Goal: Find specific page/section: Find specific page/section

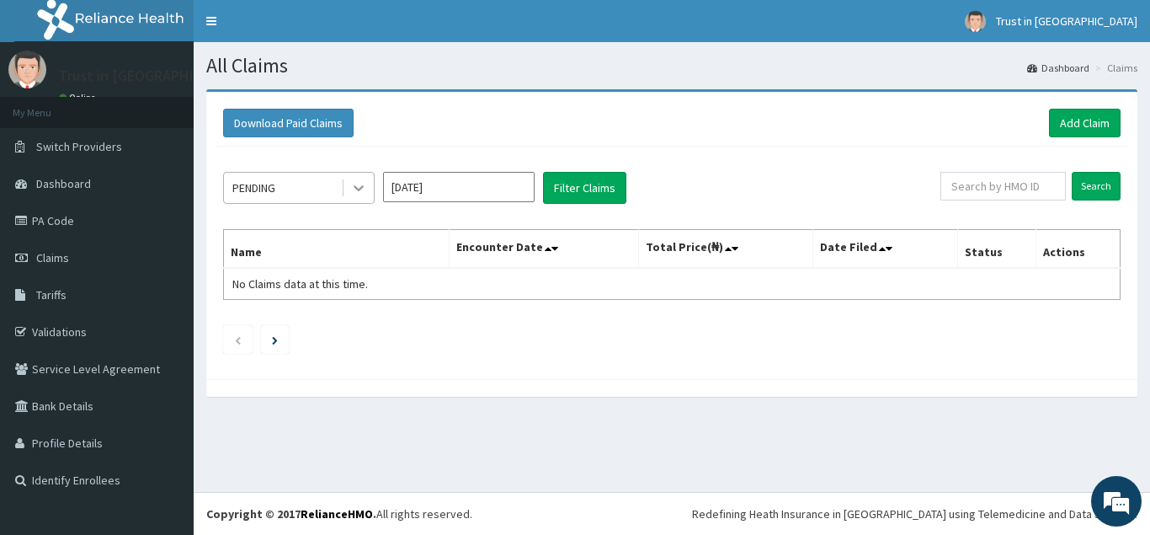
click at [360, 189] on icon at bounding box center [359, 189] width 10 height 6
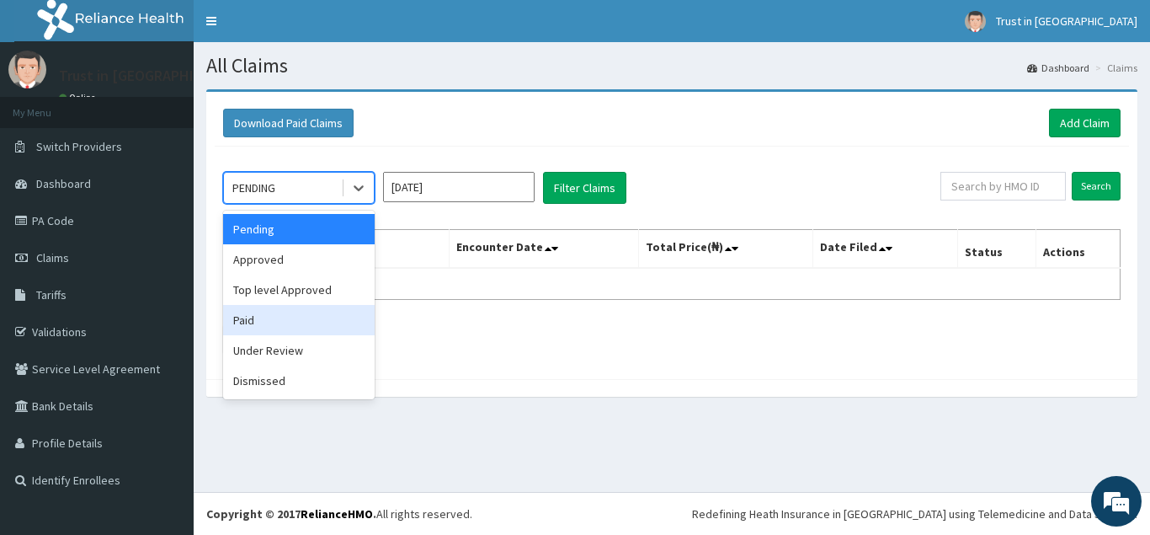
click at [262, 323] on div "Paid" at bounding box center [299, 320] width 152 height 30
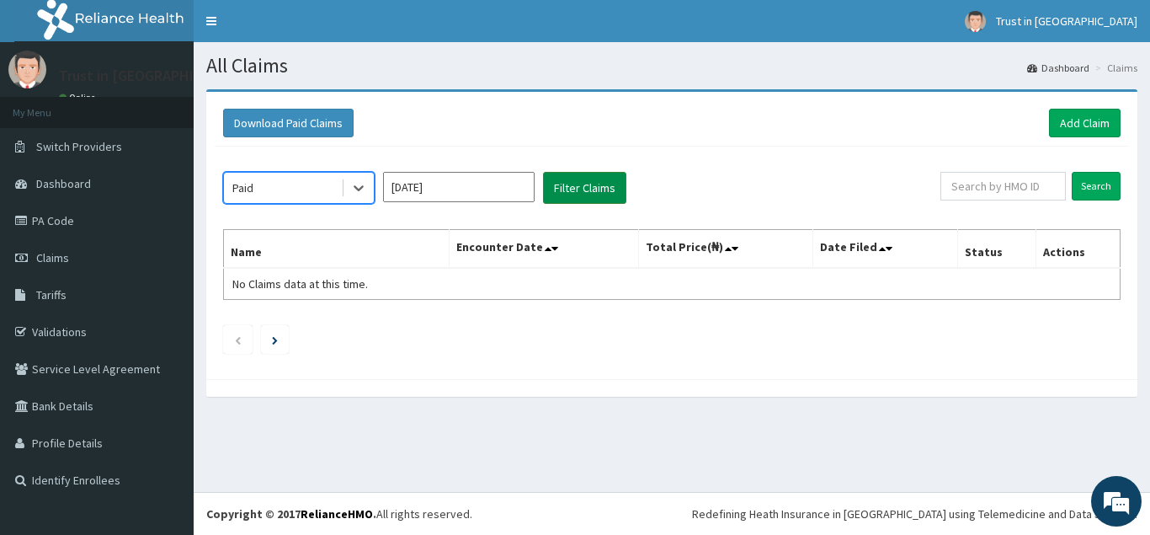
click at [580, 195] on button "Filter Claims" at bounding box center [584, 188] width 83 height 32
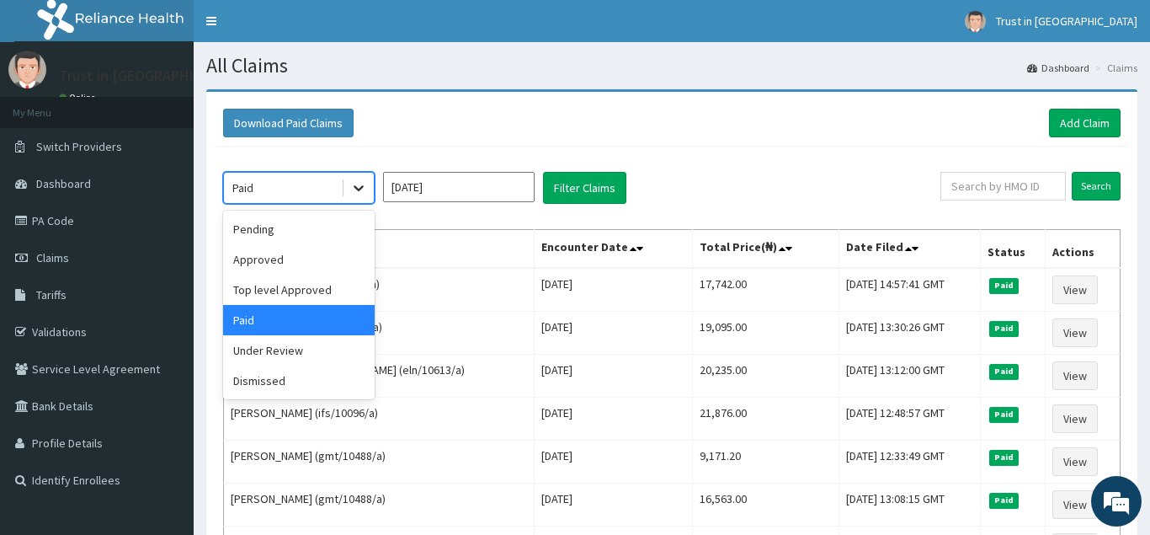
click at [359, 187] on icon at bounding box center [358, 187] width 17 height 17
click at [259, 352] on div "Under Review" at bounding box center [299, 350] width 152 height 30
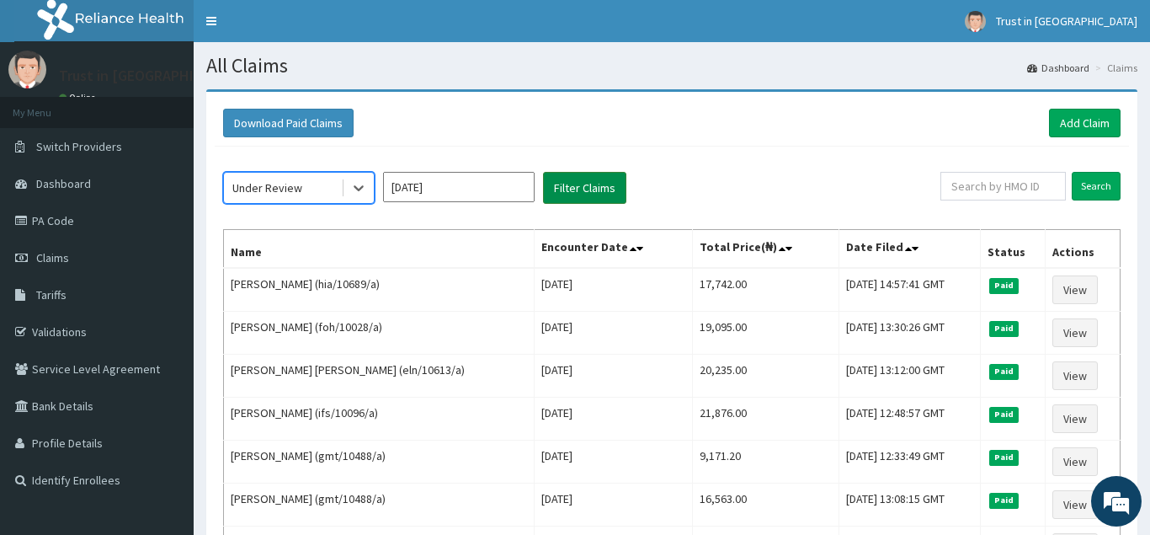
click at [574, 183] on button "Filter Claims" at bounding box center [584, 188] width 83 height 32
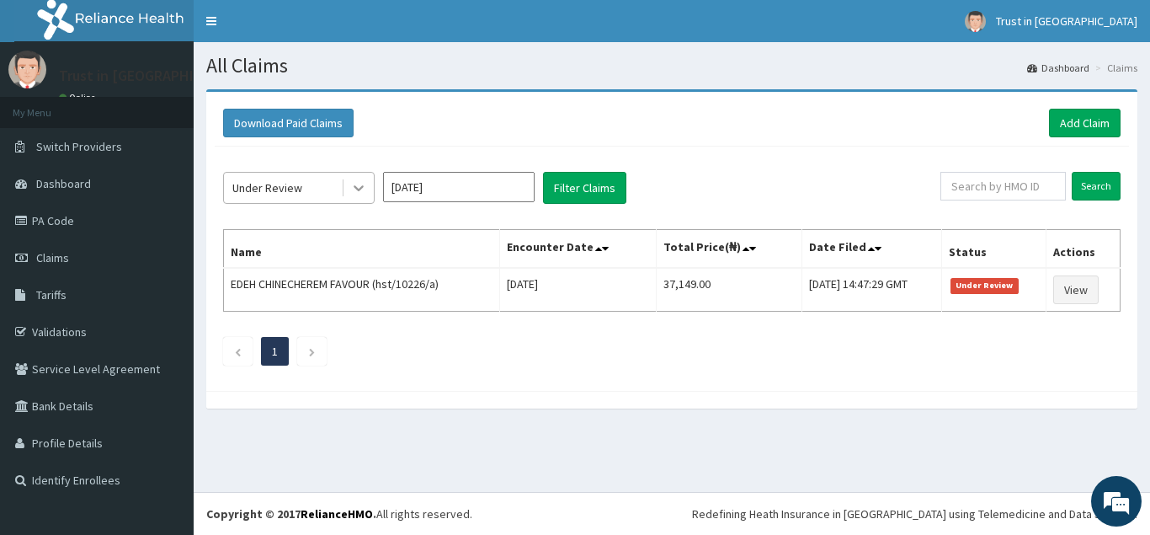
click at [360, 184] on icon at bounding box center [358, 187] width 17 height 17
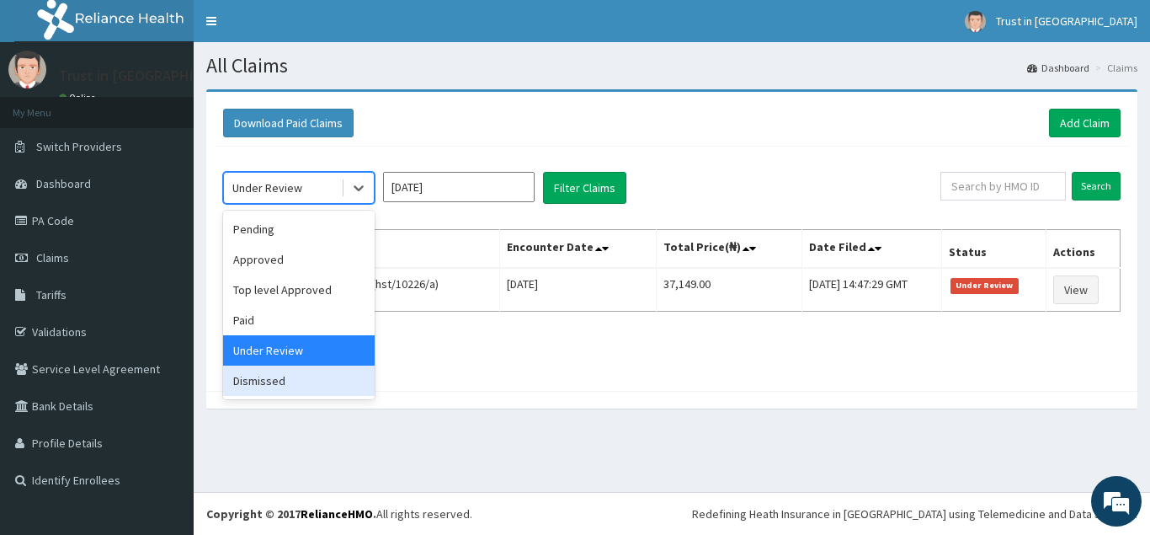
click at [257, 386] on div "Dismissed" at bounding box center [299, 380] width 152 height 30
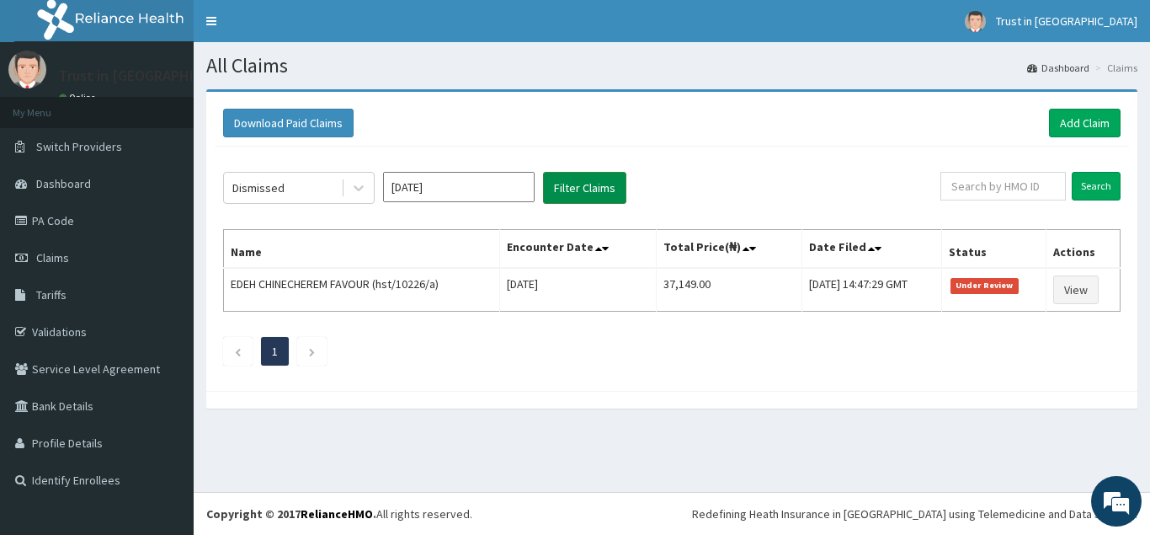
click at [585, 193] on button "Filter Claims" at bounding box center [584, 188] width 83 height 32
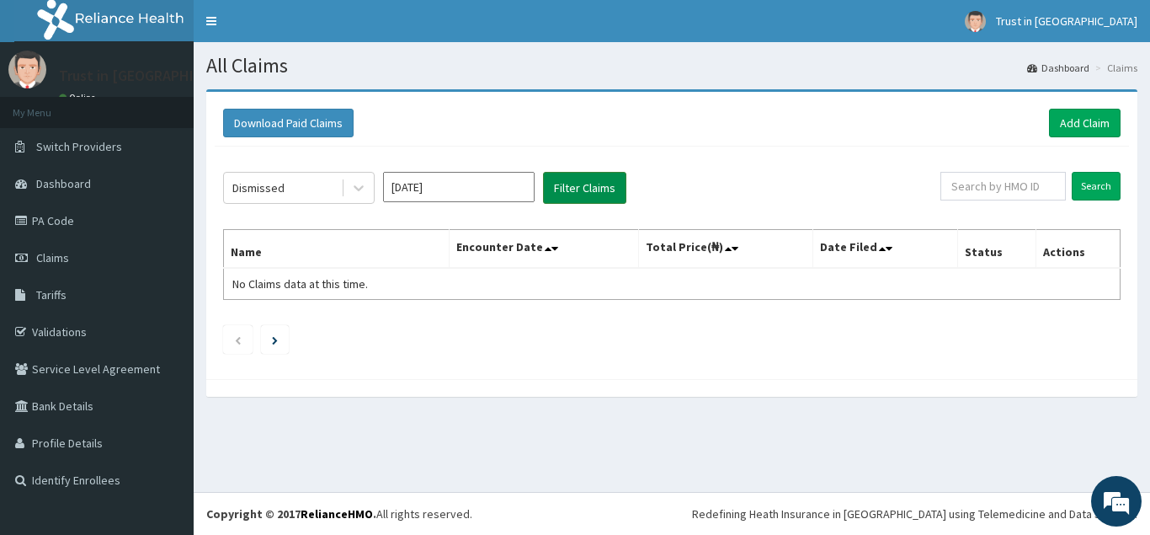
click at [585, 193] on button "Filter Claims" at bounding box center [584, 188] width 83 height 32
click at [52, 220] on link "PA Code" at bounding box center [97, 220] width 194 height 37
click at [78, 227] on link "PA Code" at bounding box center [97, 220] width 194 height 37
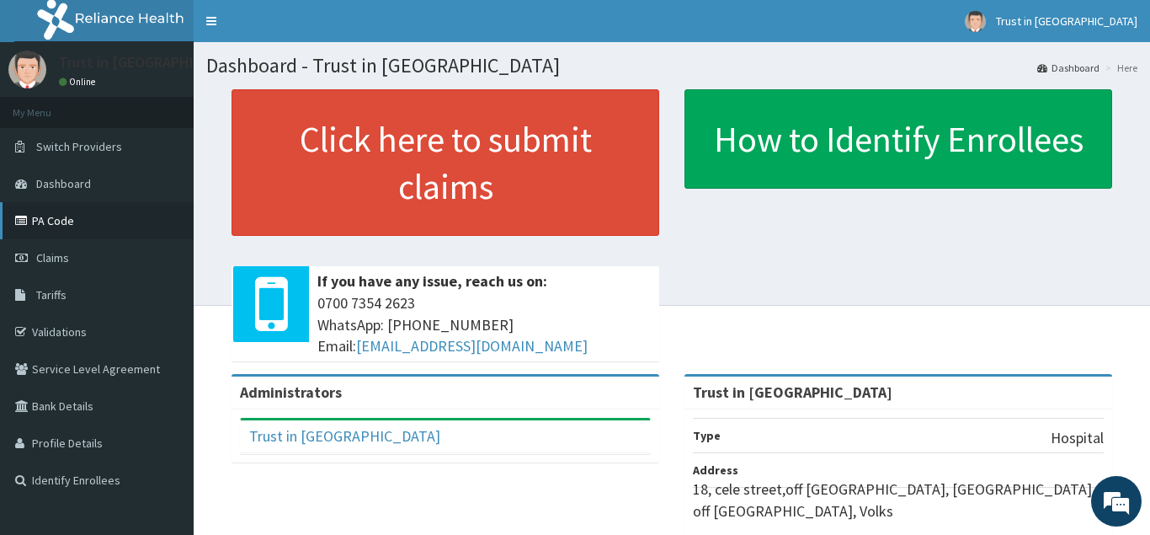
click at [43, 226] on link "PA Code" at bounding box center [97, 220] width 194 height 37
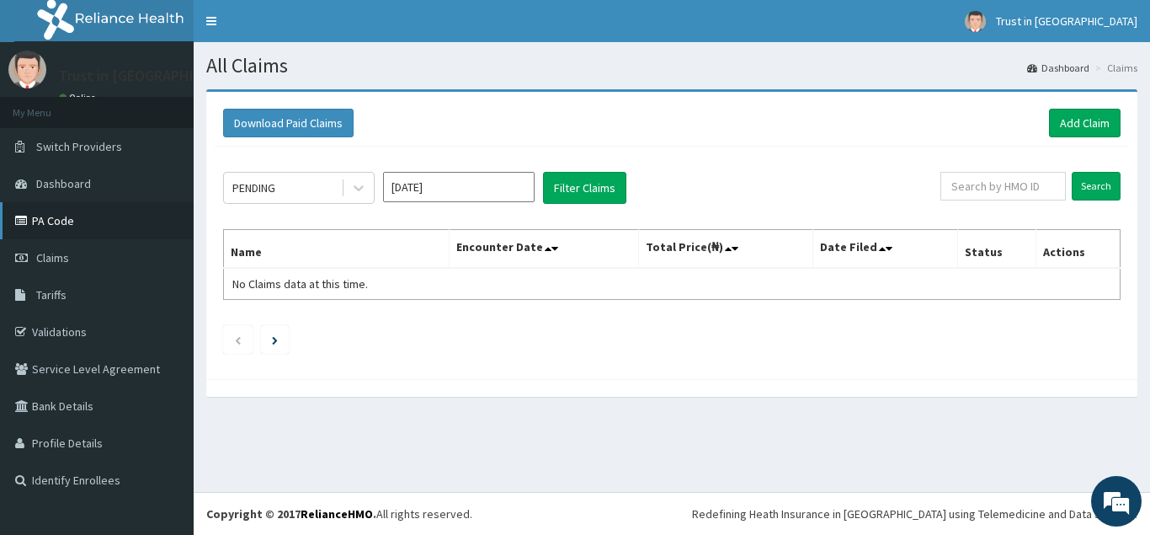
click at [74, 227] on link "PA Code" at bounding box center [97, 220] width 194 height 37
click at [56, 220] on link "PA Code" at bounding box center [97, 220] width 194 height 37
